Goal: Task Accomplishment & Management: Use online tool/utility

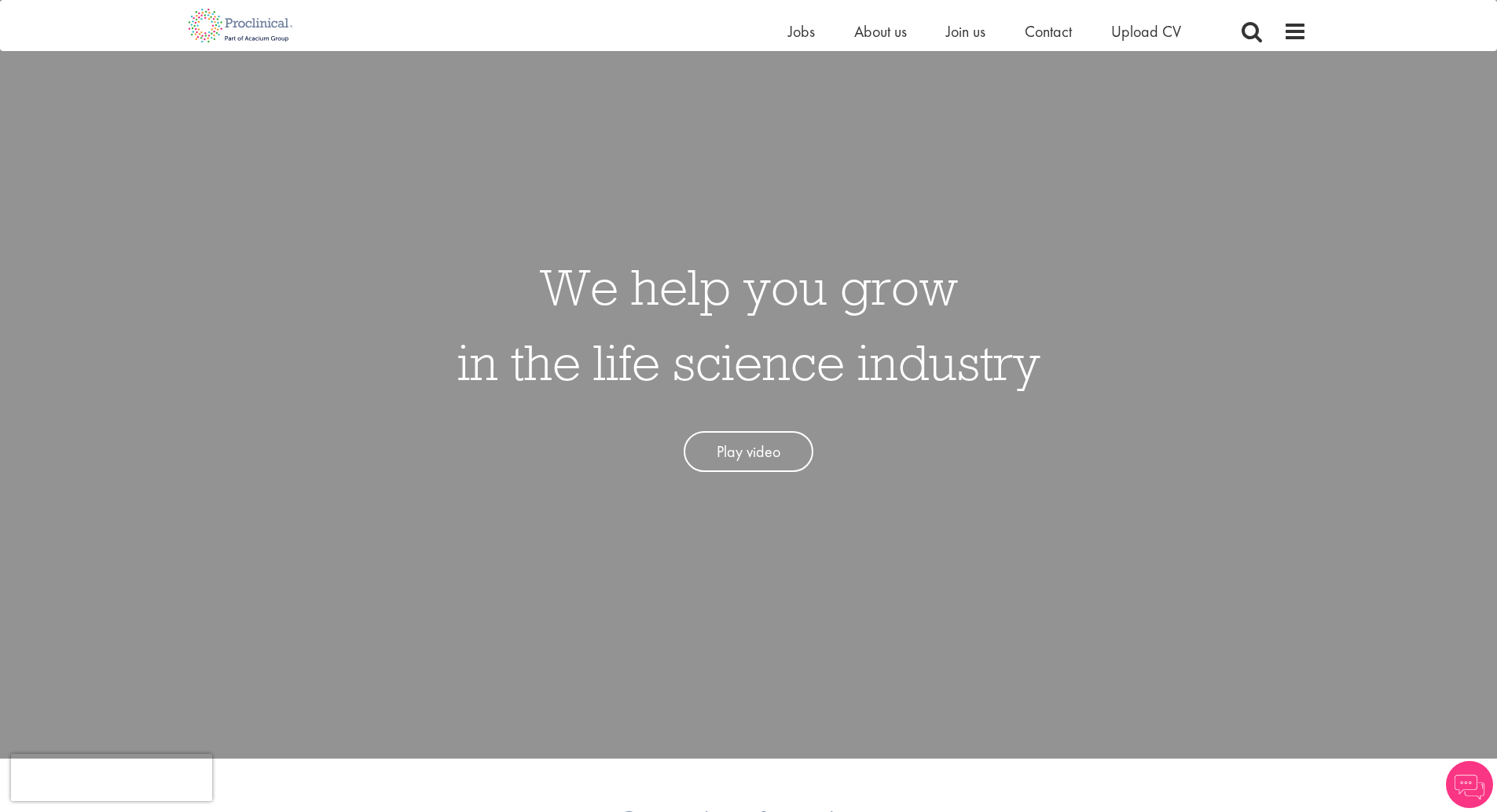
scroll to position [107, 0]
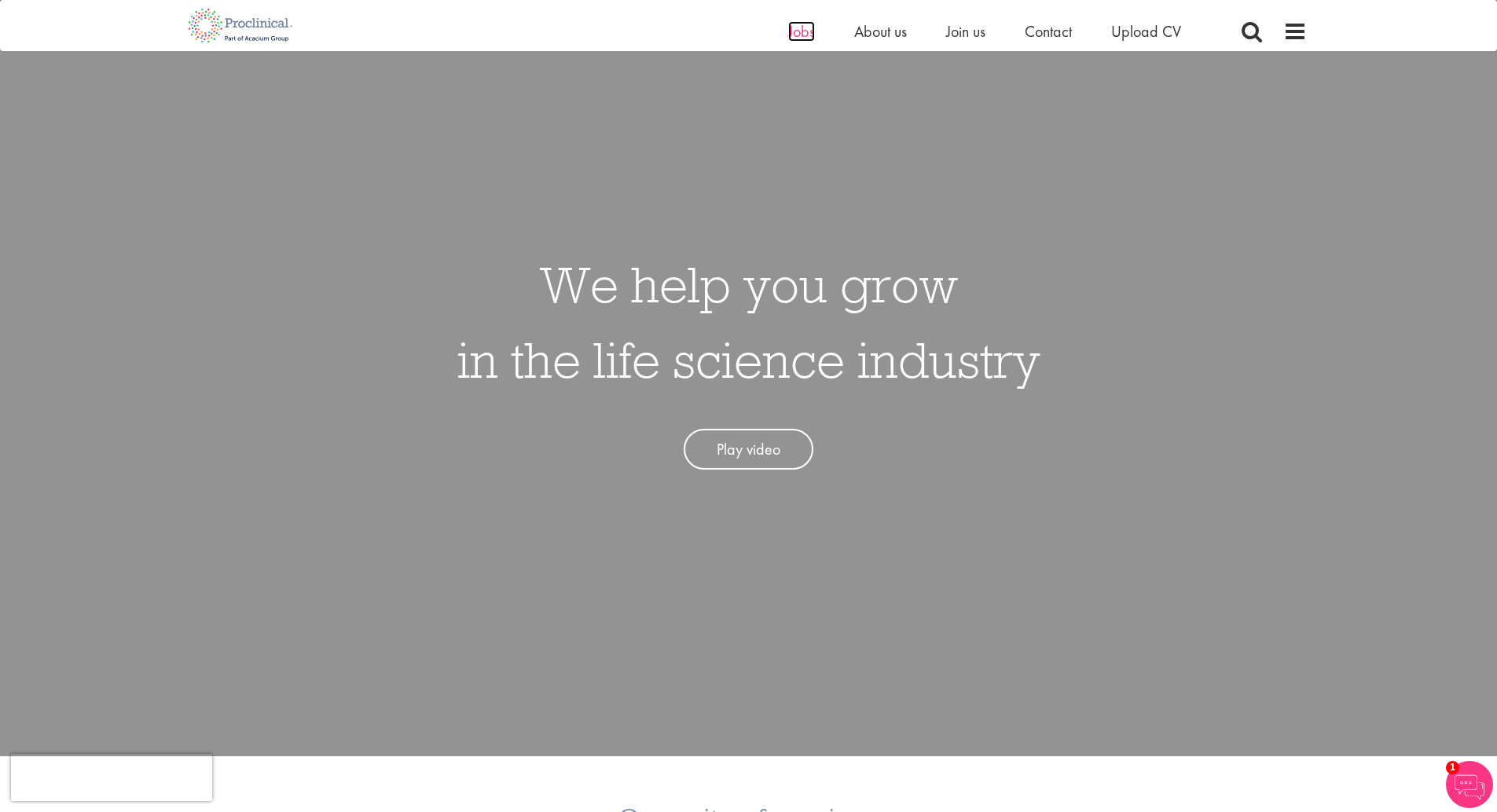
click at [804, 32] on span "Jobs" at bounding box center [801, 30] width 27 height 20
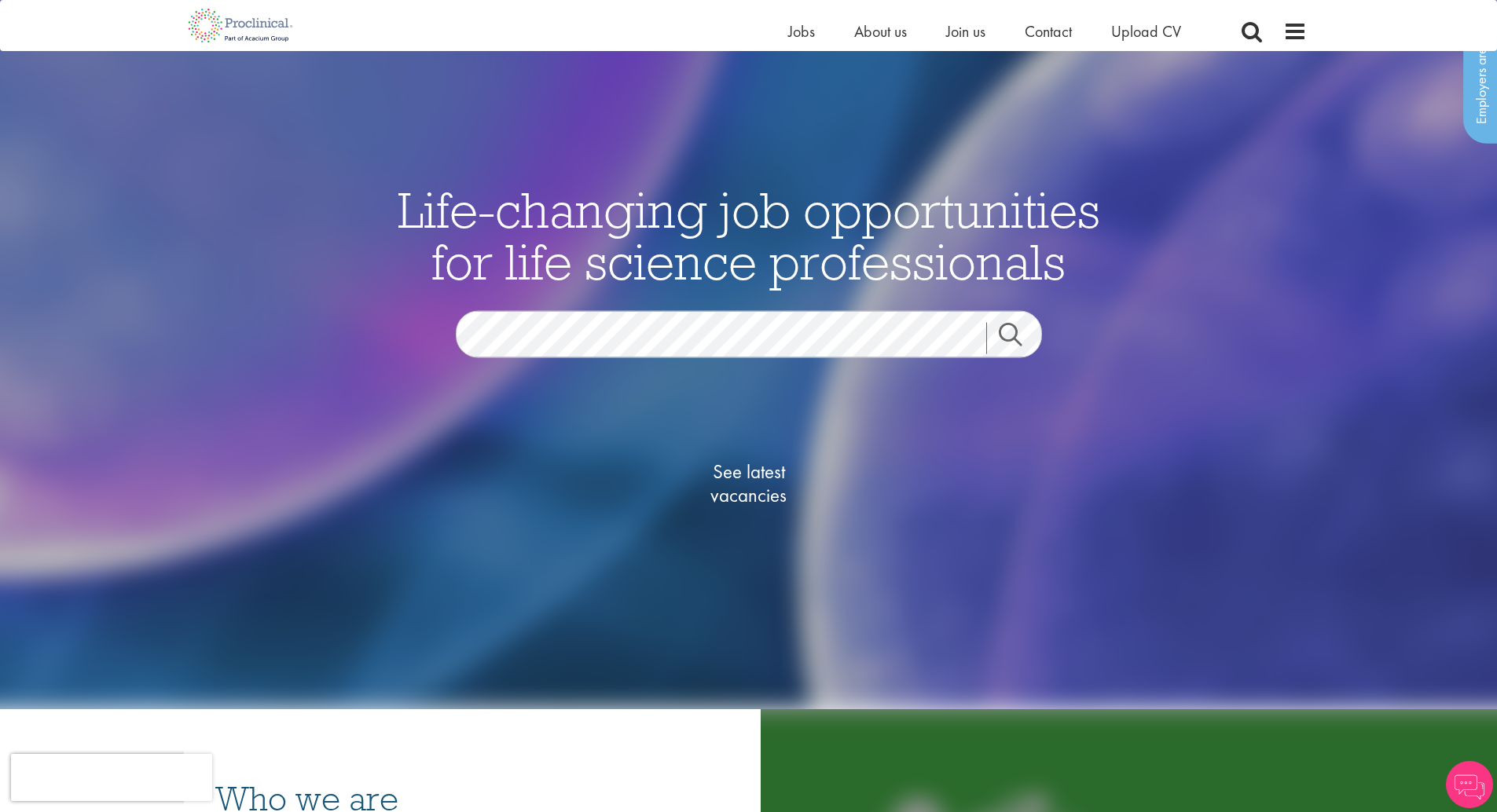
scroll to position [91, 0]
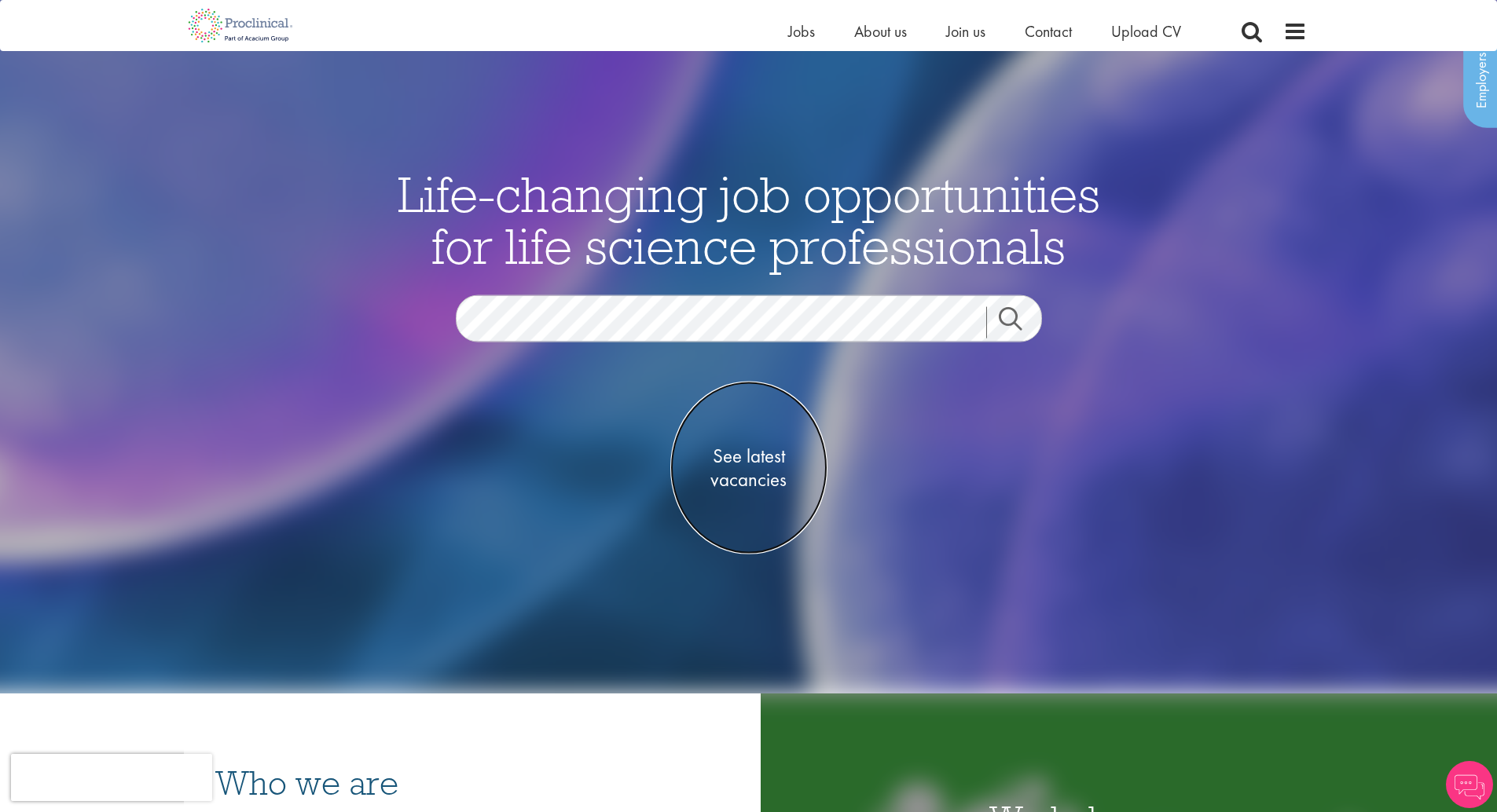
click at [761, 468] on span "See latest vacancies" at bounding box center [748, 467] width 157 height 47
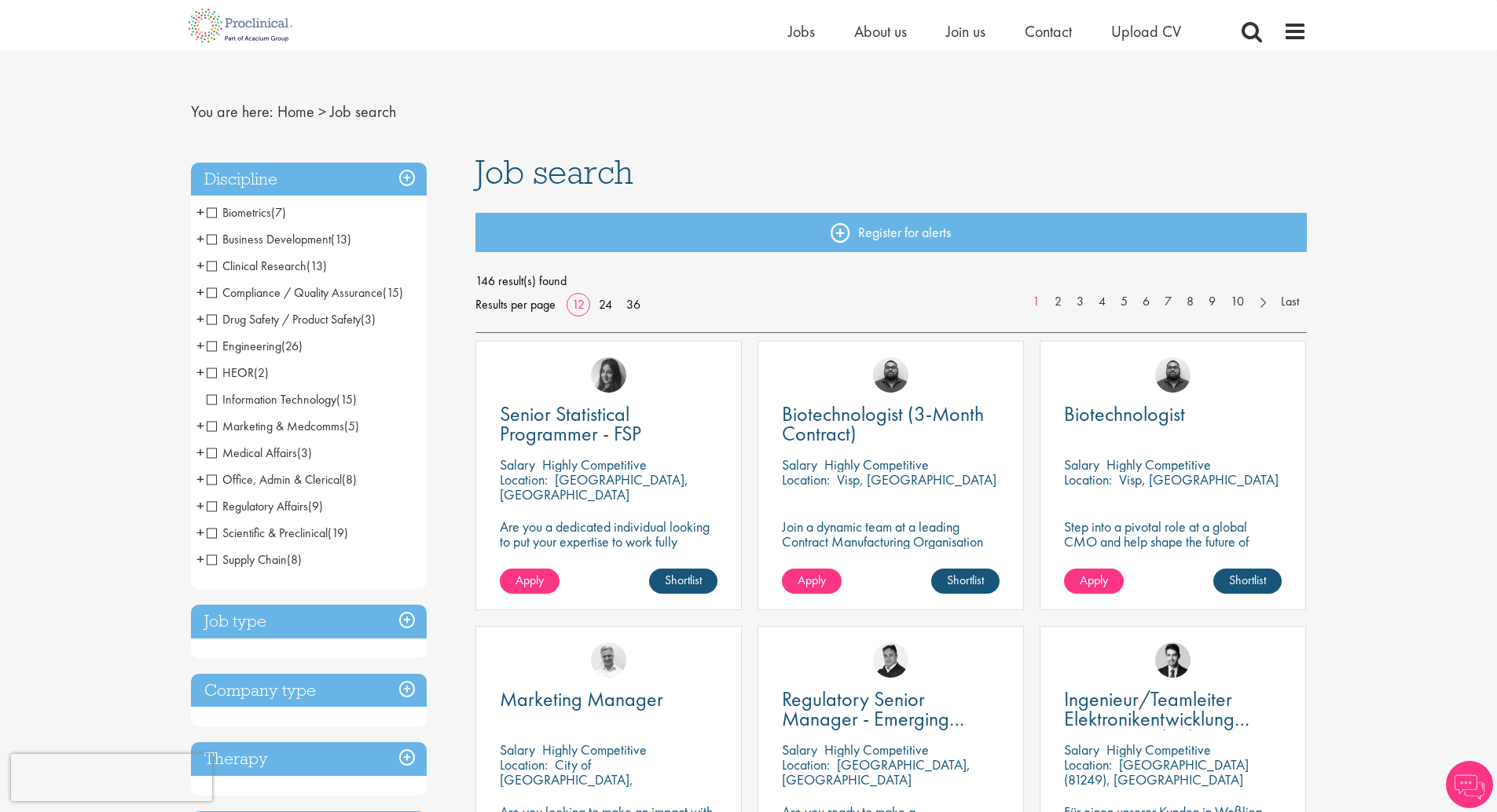
scroll to position [14, 0]
click at [284, 443] on li "Medical Affairs (3) - + Medical Liaison (1) Medical Manager (1) Medical Informa…" at bounding box center [308, 452] width 236 height 27
click at [281, 450] on span "Medical Affairs" at bounding box center [252, 451] width 91 height 17
